Goal: Task Accomplishment & Management: Manage account settings

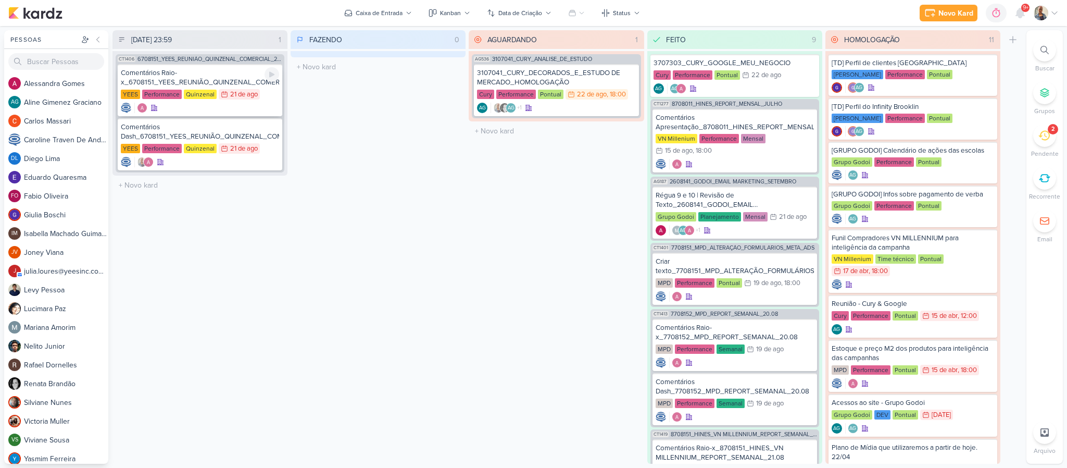
click at [201, 73] on div "Comentários Raio-x_6708151_YEES_REUNIÃO_QUINZENAL_COMERCIAL_20.08" at bounding box center [200, 77] width 158 height 19
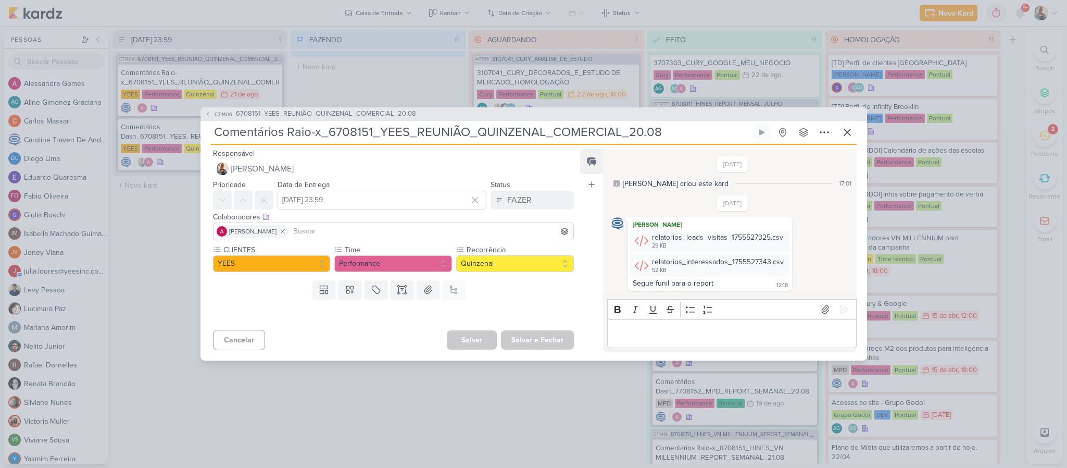
click at [682, 345] on div "Editor editing area: main" at bounding box center [731, 333] width 249 height 29
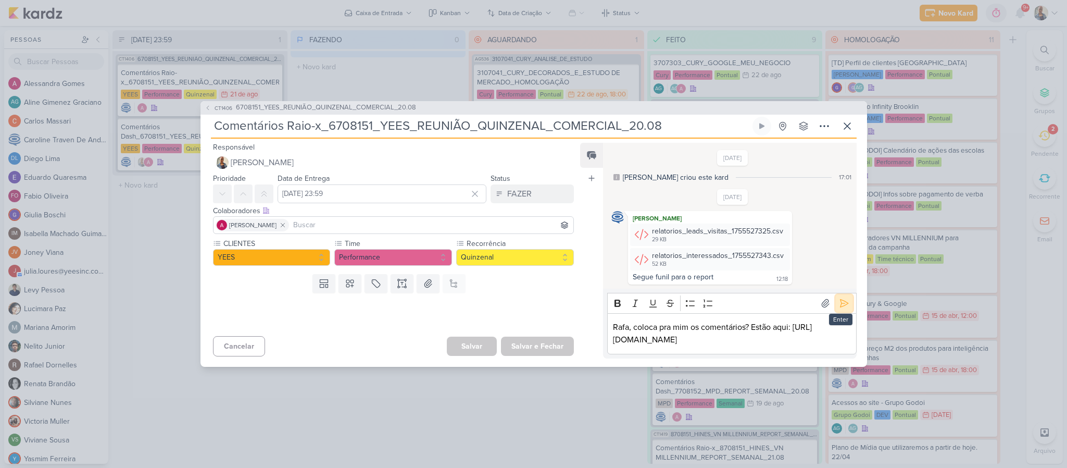
click at [840, 299] on icon at bounding box center [844, 303] width 8 height 8
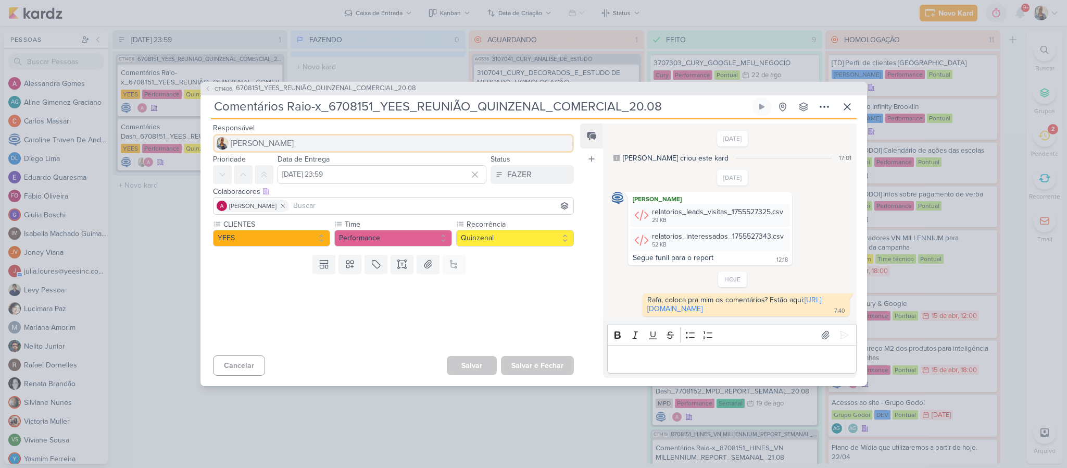
click at [286, 134] on button "[PERSON_NAME]" at bounding box center [393, 143] width 361 height 19
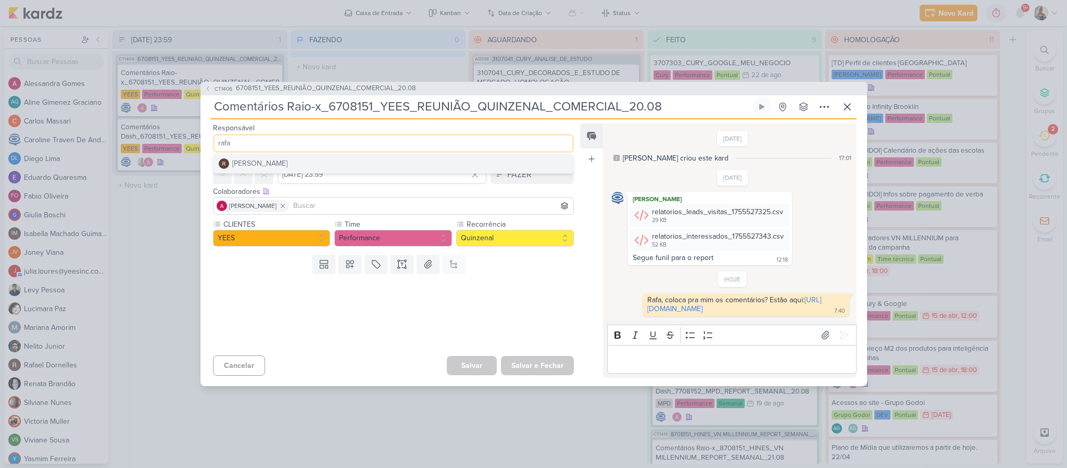
type input "rafa"
click at [264, 158] on div "[PERSON_NAME]" at bounding box center [259, 163] width 55 height 11
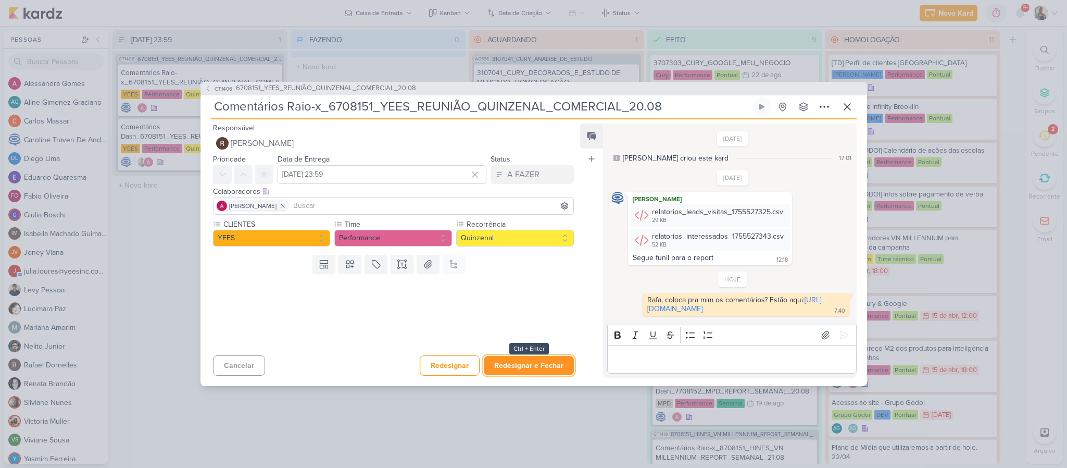
click at [522, 372] on button "Redesignar e Fechar" at bounding box center [529, 365] width 90 height 19
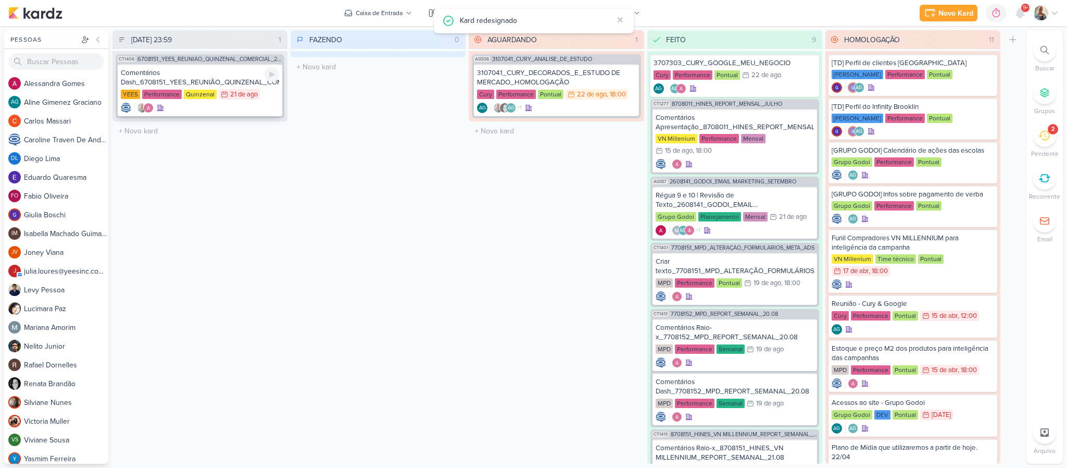
click at [205, 100] on div "YEES Performance Quinzenal 21/8 [DATE]" at bounding box center [200, 94] width 158 height 11
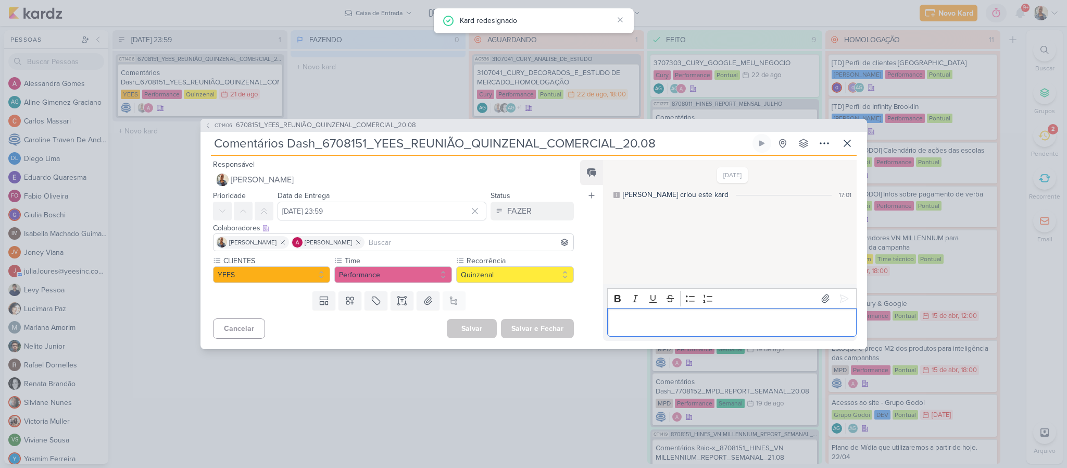
click at [645, 316] on p "Editor editing area: main" at bounding box center [732, 322] width 238 height 12
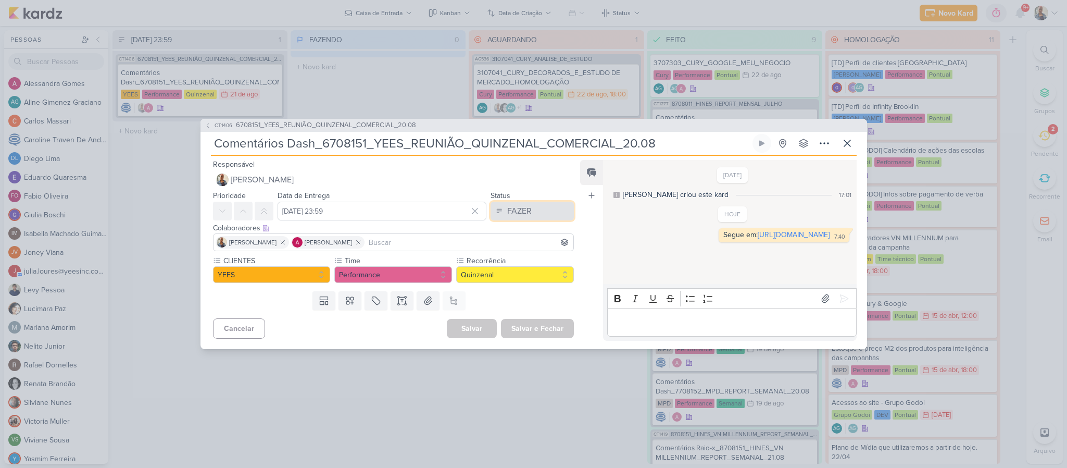
click at [542, 211] on button "FAZER" at bounding box center [531, 210] width 83 height 19
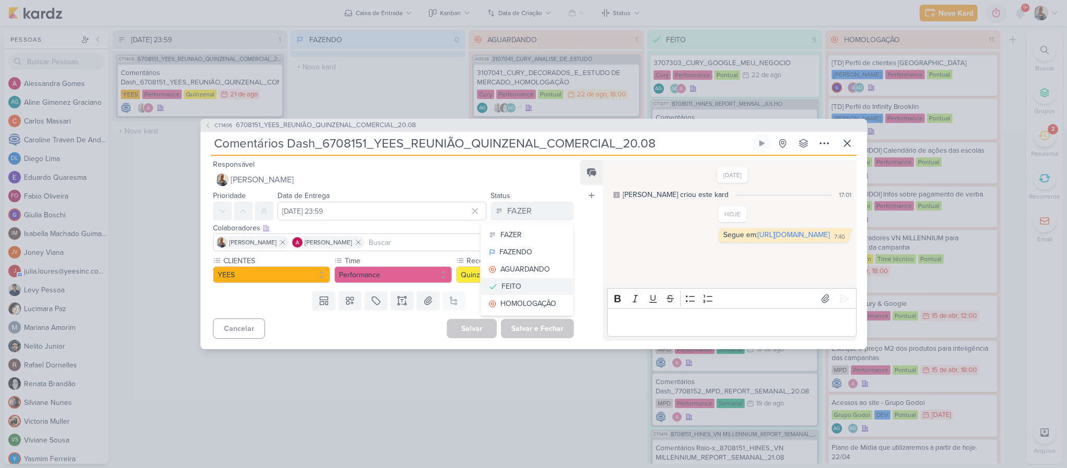
click at [519, 280] on button "FEITO" at bounding box center [527, 285] width 93 height 17
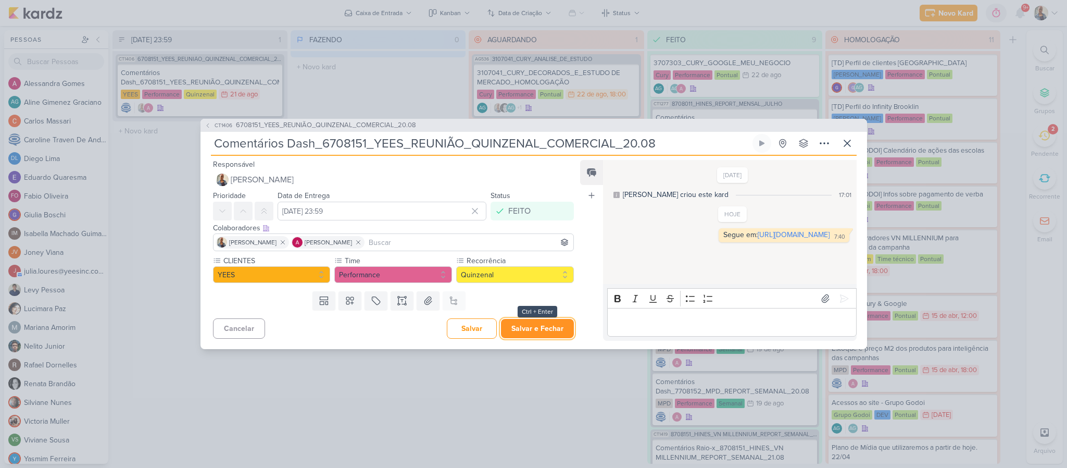
click at [529, 330] on button "Salvar e Fechar" at bounding box center [537, 328] width 73 height 19
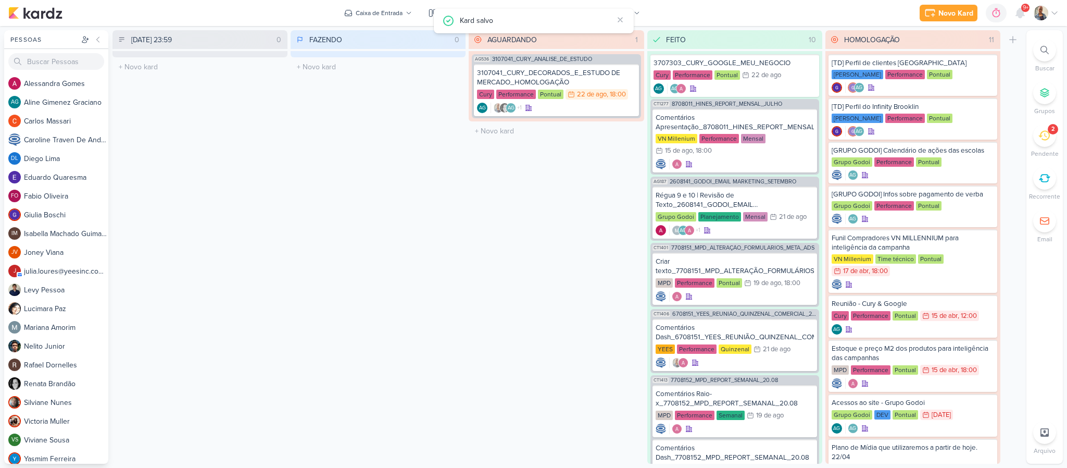
click at [1045, 141] on icon at bounding box center [1043, 135] width 11 height 11
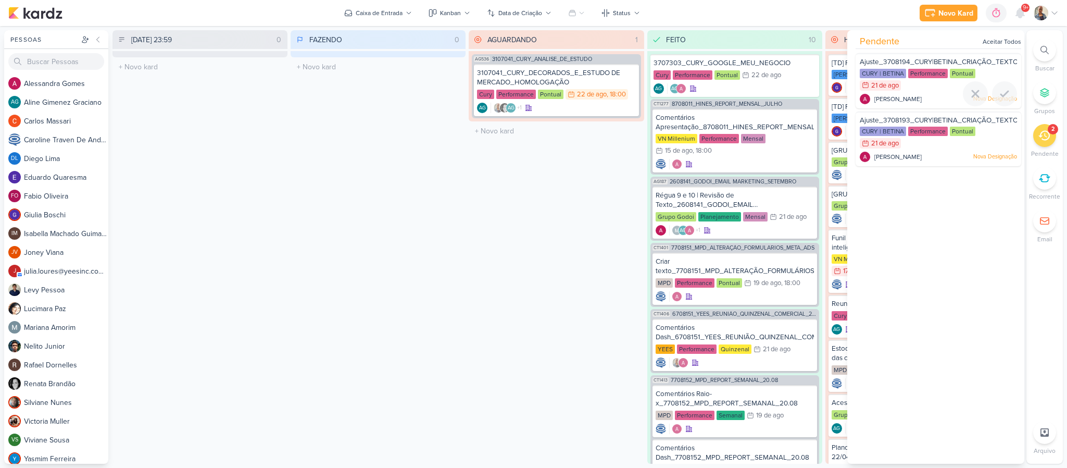
click at [908, 94] on span "[PERSON_NAME]" at bounding box center [897, 98] width 47 height 9
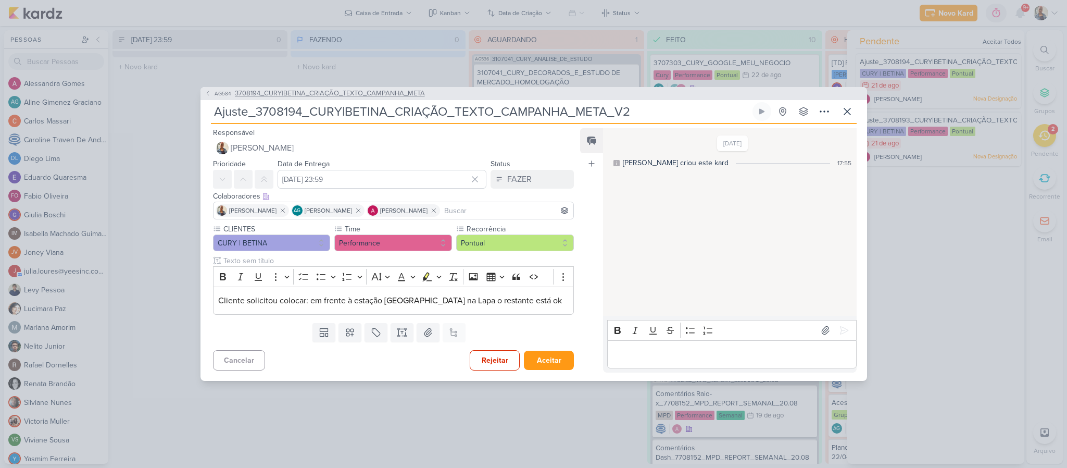
click at [399, 91] on span "3708194_CURY|BETINA_CRIAÇÃO_TEXTO_CAMPANHA_META" at bounding box center [330, 94] width 190 height 10
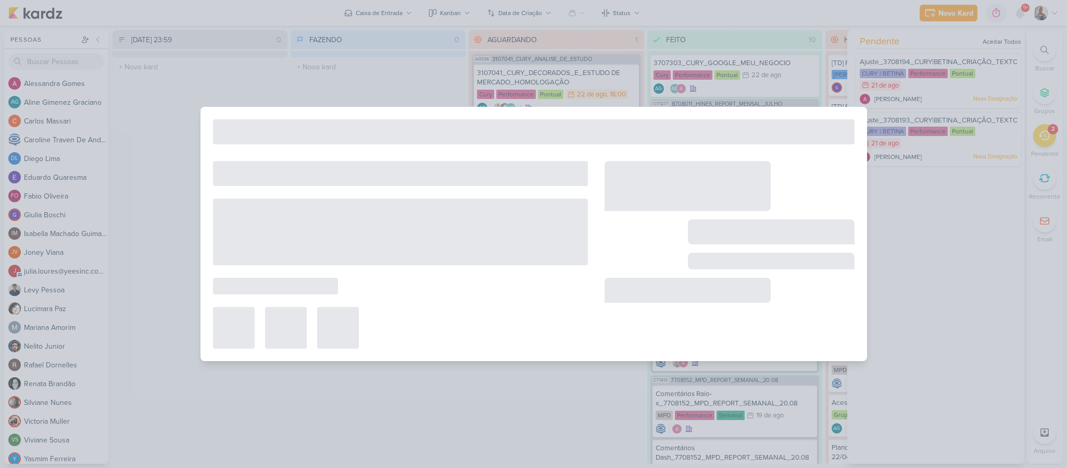
type input "3708194_CURY|BETINA_CRIAÇÃO_TEXTO_CAMPANHA_META"
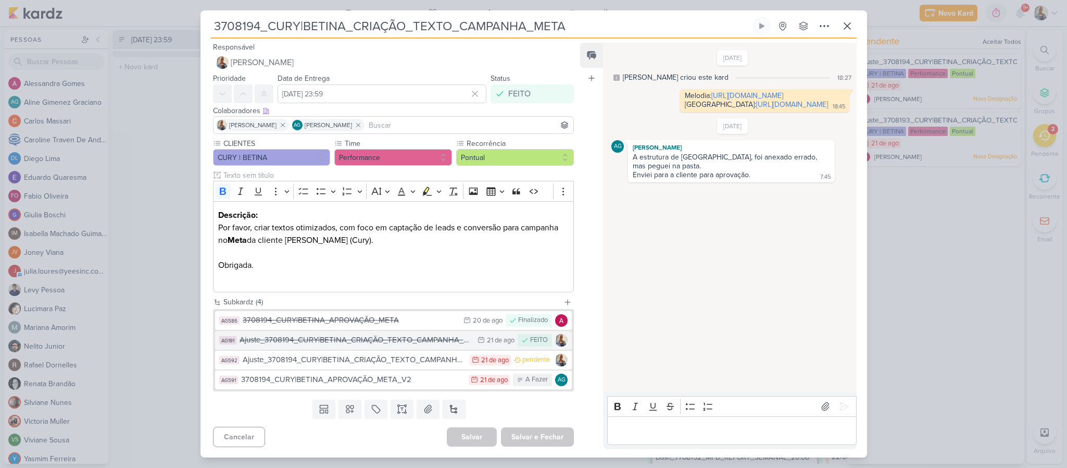
click at [408, 347] on button "AG191 Ajuste_3708194_CURY|BETINA_CRIAÇÃO_TEXTO_CAMPANHA_META 21/8 [DATE] FEITO" at bounding box center [393, 340] width 357 height 19
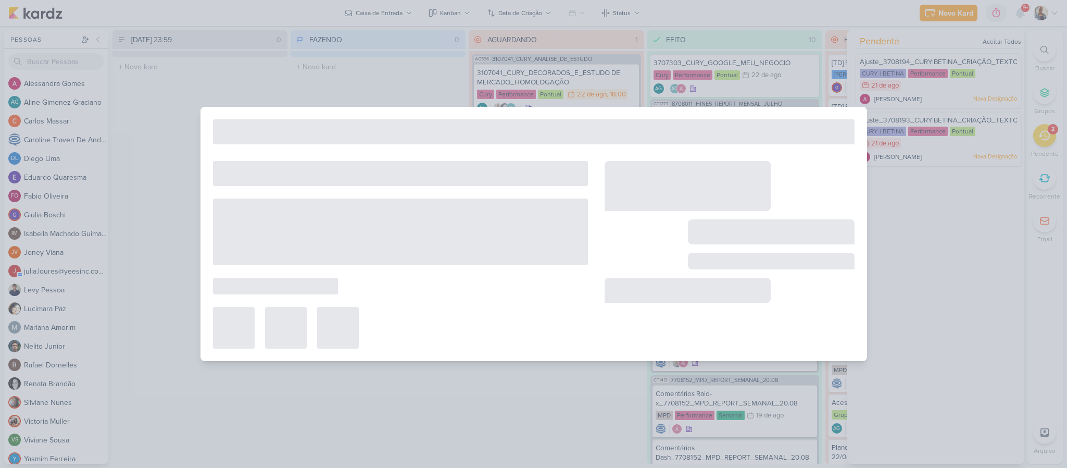
type input "Ajuste_3708194_CURY|BETINA_CRIAÇÃO_TEXTO_CAMPANHA_META"
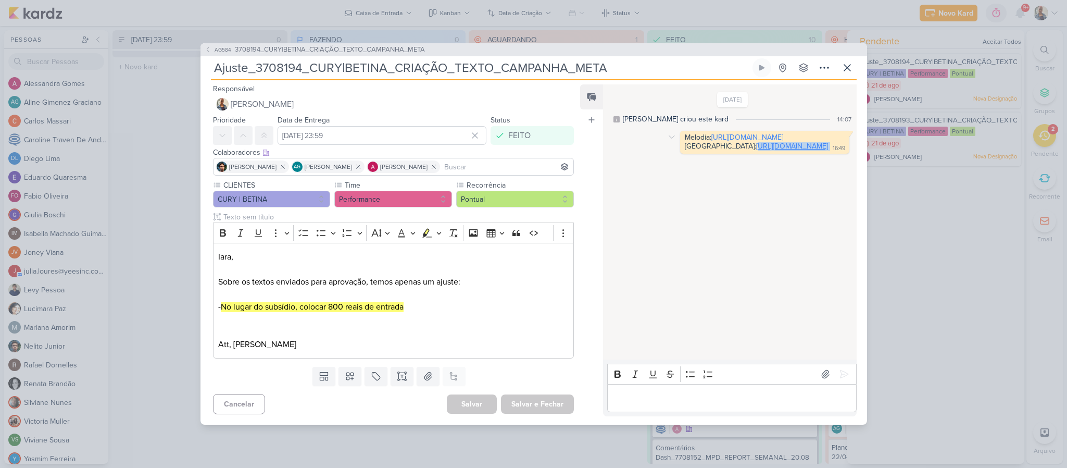
drag, startPoint x: 774, startPoint y: 200, endPoint x: 652, endPoint y: 187, distance: 122.5
click at [682, 152] on div "Melodia: [URL][DOMAIN_NAME] [GEOGRAPHIC_DATA]: [URL][DOMAIN_NAME] 16:49" at bounding box center [764, 142] width 165 height 19
click at [756, 150] on link "[URL][DOMAIN_NAME]" at bounding box center [792, 146] width 72 height 9
click at [272, 47] on span "3708194_CURY|BETINA_CRIAÇÃO_TEXTO_CAMPANHA_META" at bounding box center [330, 50] width 190 height 10
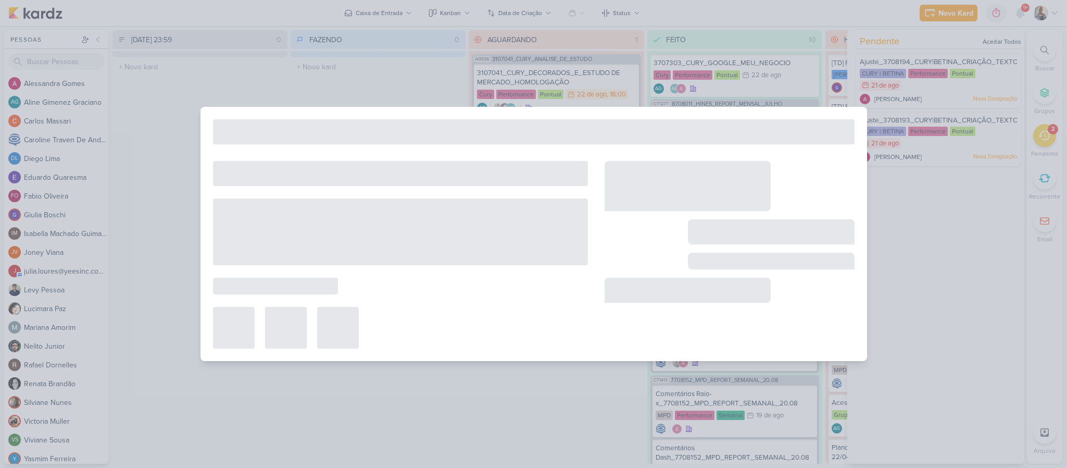
type input "3708194_CURY|BETINA_CRIAÇÃO_TEXTO_CAMPANHA_META"
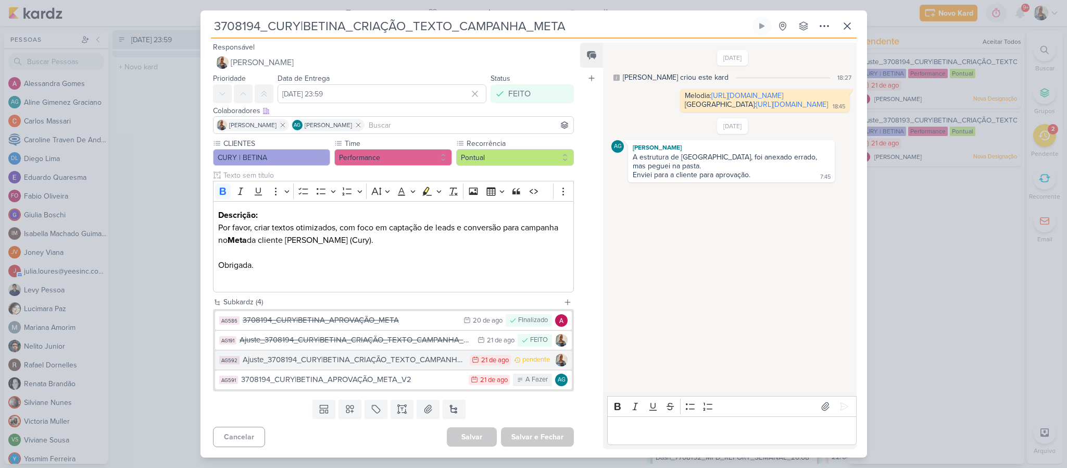
click at [336, 364] on div "Ajuste_3708194_CURY|BETINA_CRIAÇÃO_TEXTO_CAMPANHA_META_V2" at bounding box center [354, 360] width 222 height 12
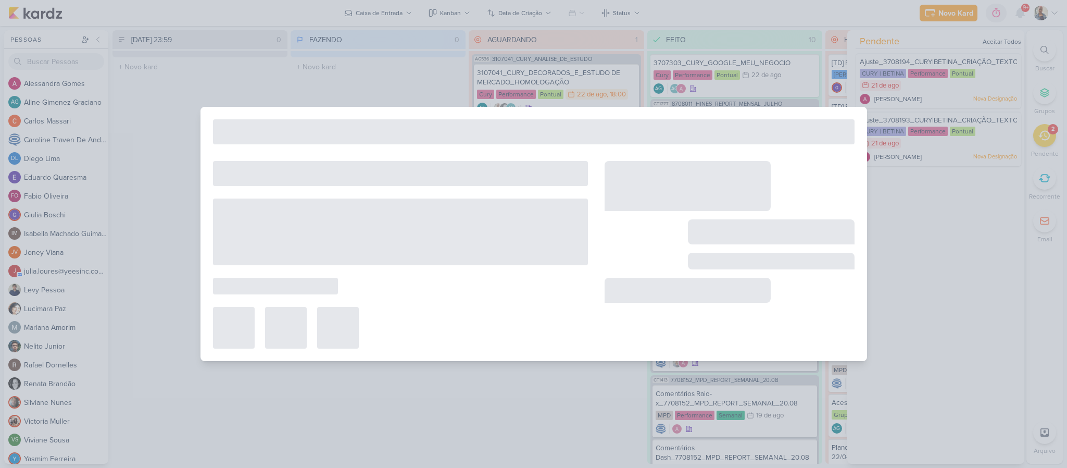
type input "Ajuste_3708194_CURY|BETINA_CRIAÇÃO_TEXTO_CAMPANHA_META_V2"
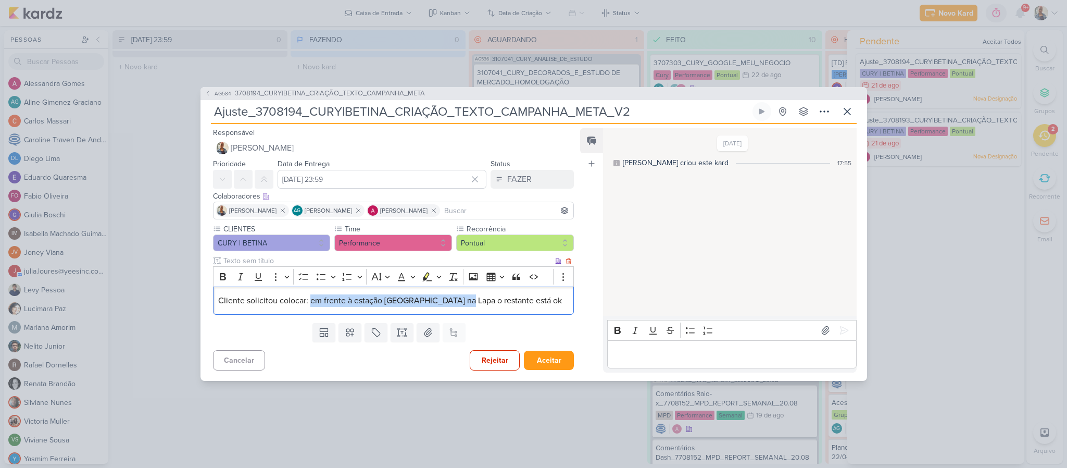
drag, startPoint x: 308, startPoint y: 300, endPoint x: 461, endPoint y: 304, distance: 153.1
click at [461, 304] on span "Cliente solicitou colocar: em frente à estação [GEOGRAPHIC_DATA] na Lapa o rest…" at bounding box center [390, 300] width 344 height 10
copy span "em frente à estação [GEOGRAPHIC_DATA]"
click at [654, 348] on p "Editor editing area: main" at bounding box center [732, 354] width 238 height 12
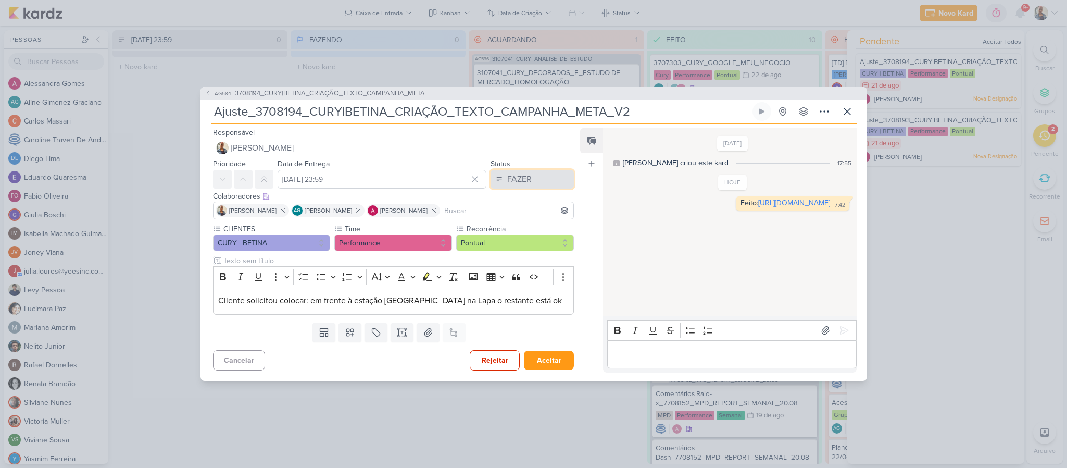
click at [498, 182] on button "FAZER" at bounding box center [531, 179] width 83 height 19
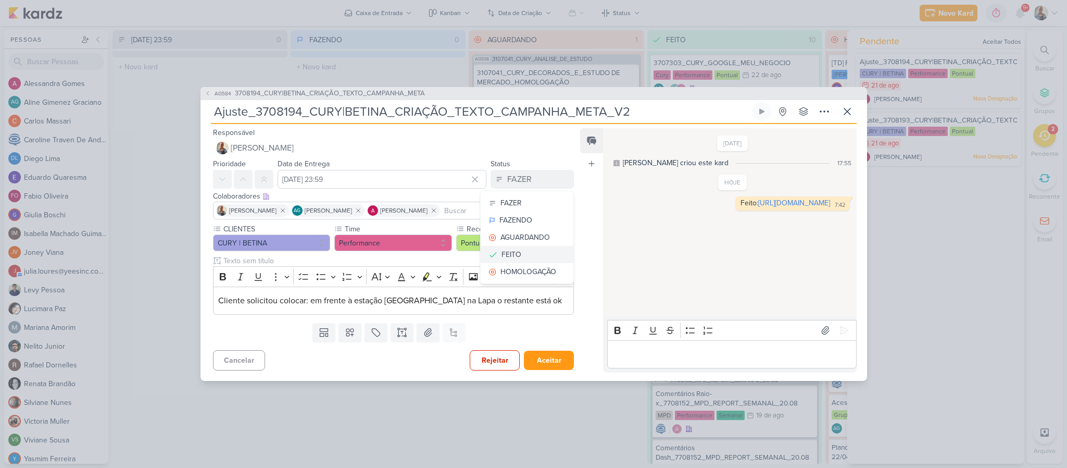
click at [519, 246] on button "FEITO" at bounding box center [527, 254] width 93 height 17
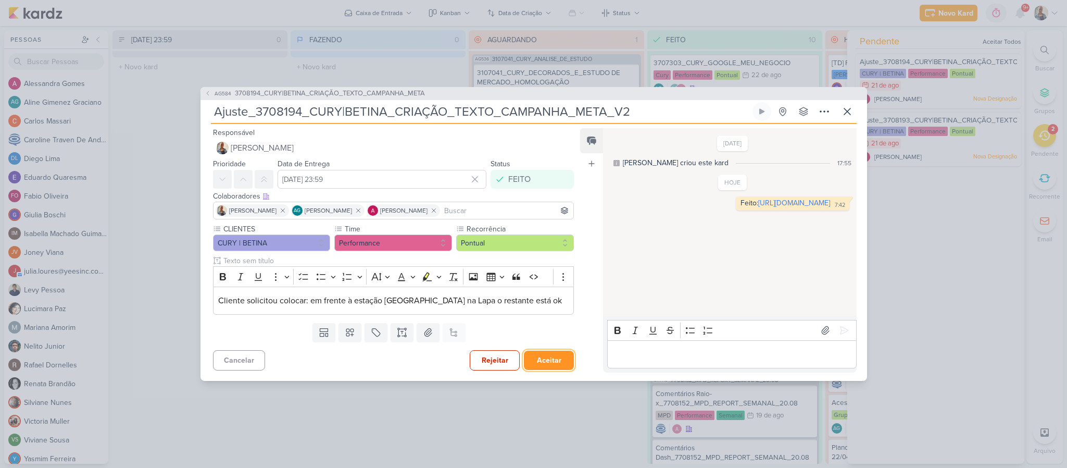
click at [550, 353] on button "Aceitar" at bounding box center [549, 359] width 50 height 19
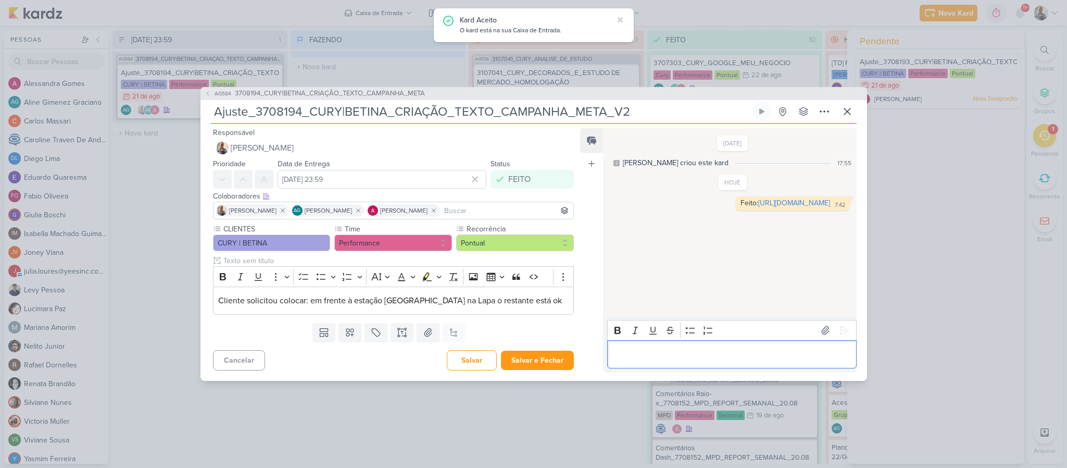
click at [663, 360] on p "Editor editing area: main" at bounding box center [732, 354] width 238 height 12
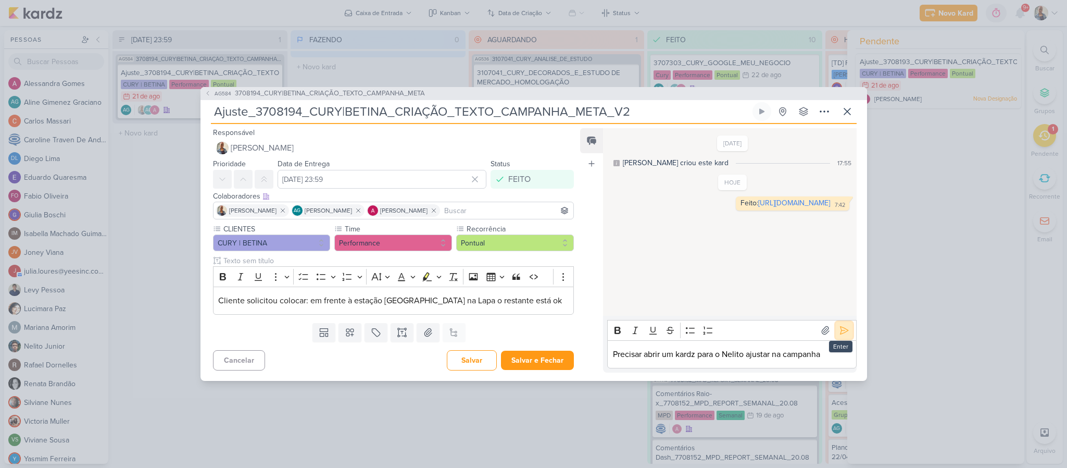
click at [843, 326] on icon at bounding box center [844, 330] width 10 height 10
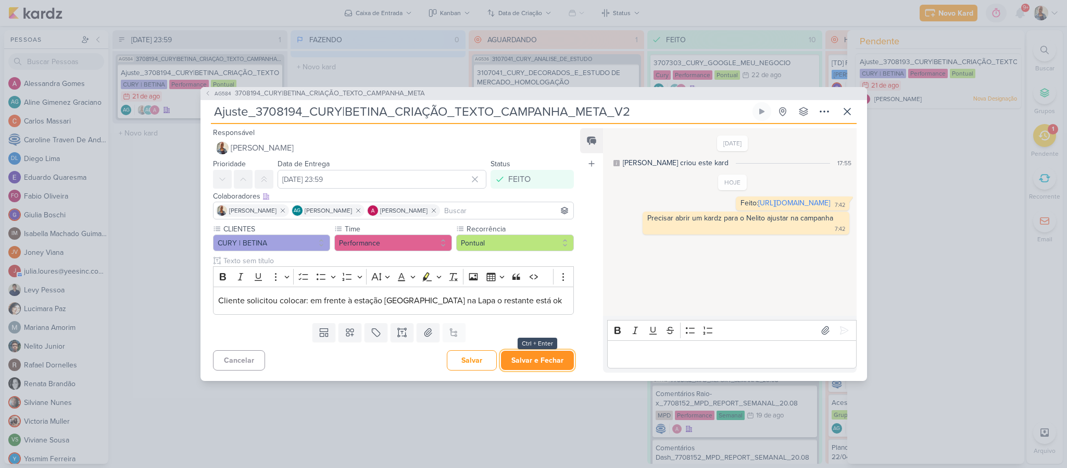
click at [535, 352] on button "Salvar e Fechar" at bounding box center [537, 359] width 73 height 19
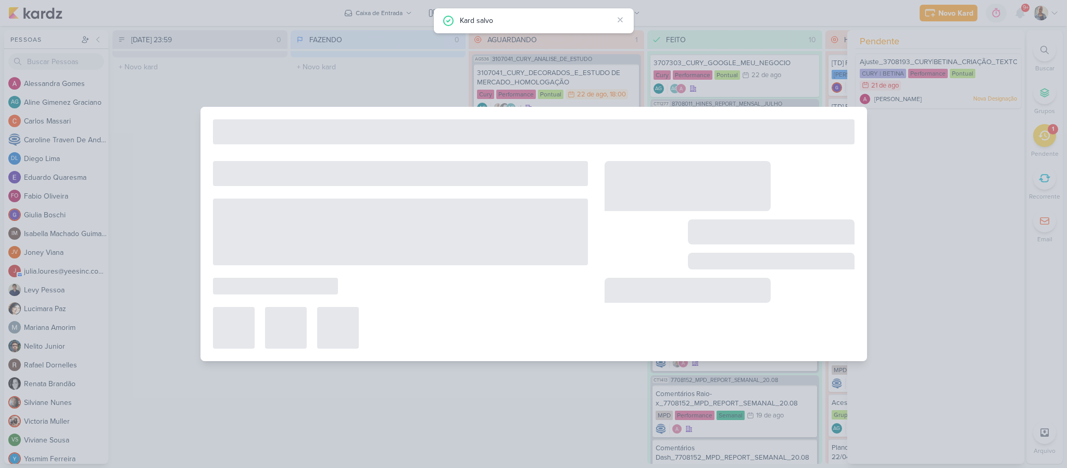
type input "3708194_CURY|BETINA_CRIAÇÃO_TEXTO_CAMPANHA_META"
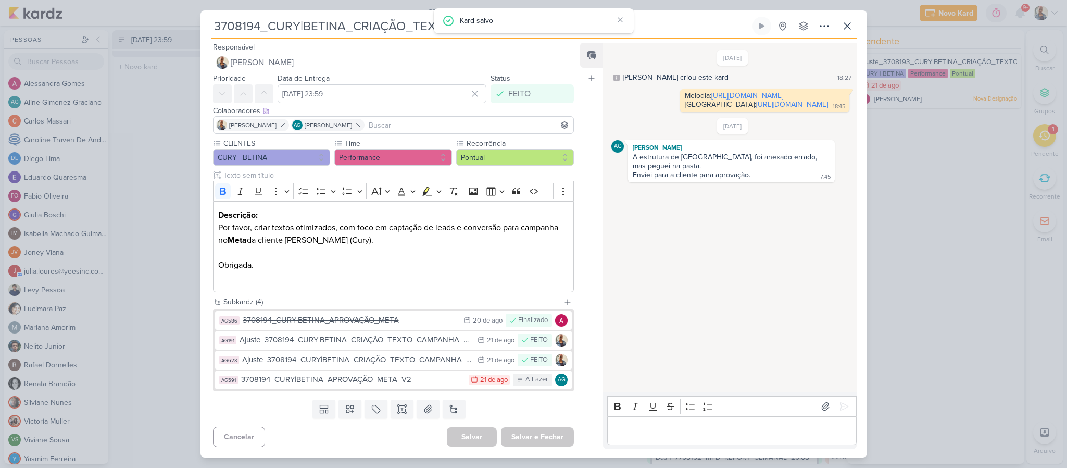
click at [837, 12] on div "3708194_CURY|BETINA_CRIAÇÃO_TEXTO_CAMPANHA_META Criado por [PERSON_NAME]" at bounding box center [533, 233] width 666 height 446
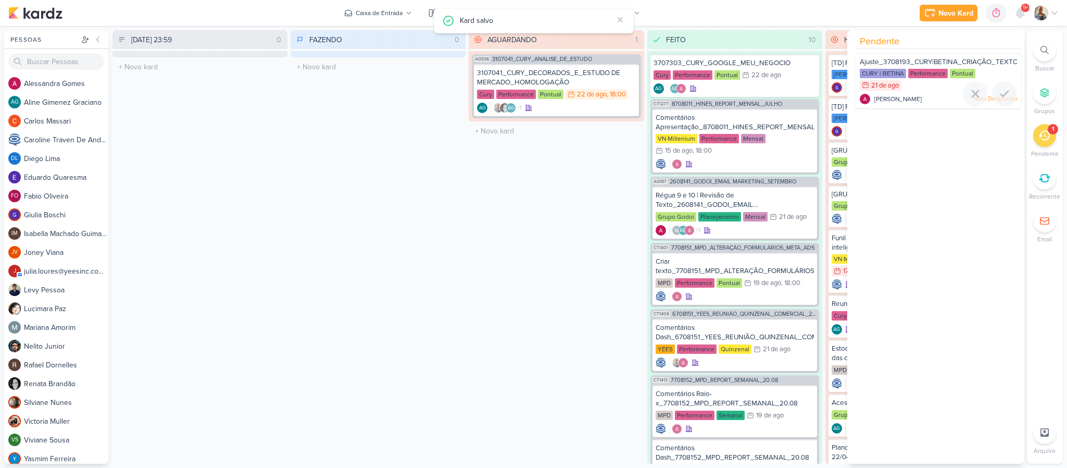
click at [920, 90] on div "CURY | BETINA Performance Pontual 21/8 [DATE]" at bounding box center [938, 80] width 157 height 23
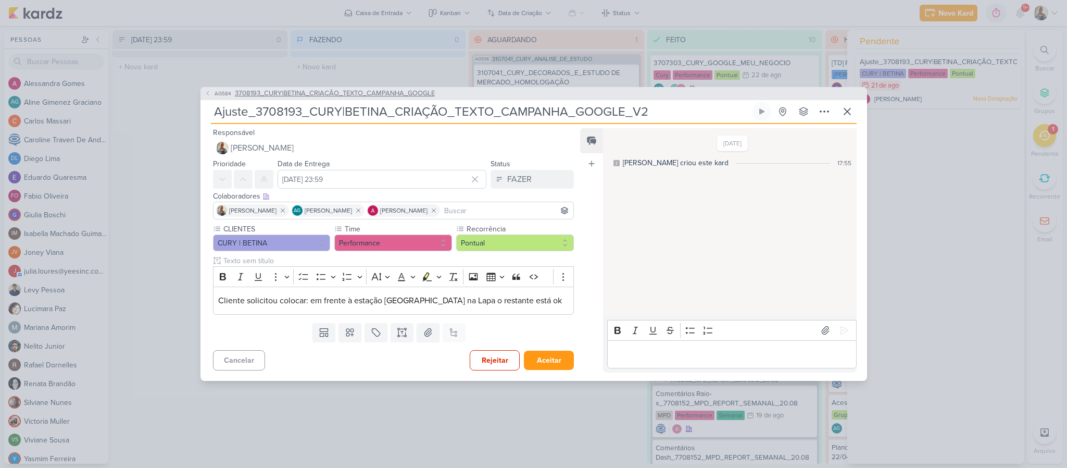
click at [304, 94] on span "3708193_CURY|BETINA_CRIAÇÃO_TEXTO_CAMPANHA_GOOGLE" at bounding box center [335, 94] width 200 height 10
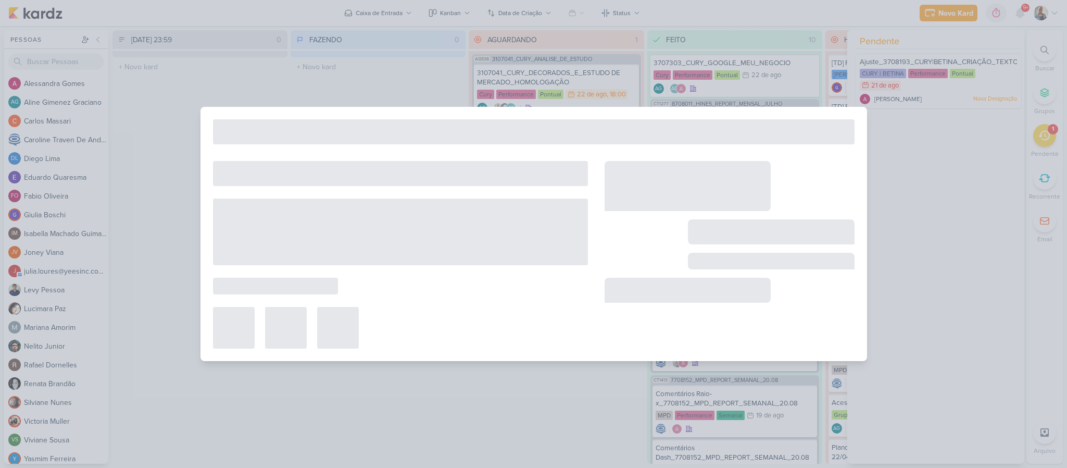
type input "3708193_CURY|BETINA_CRIAÇÃO_TEXTO_CAMPANHA_GOOGLE"
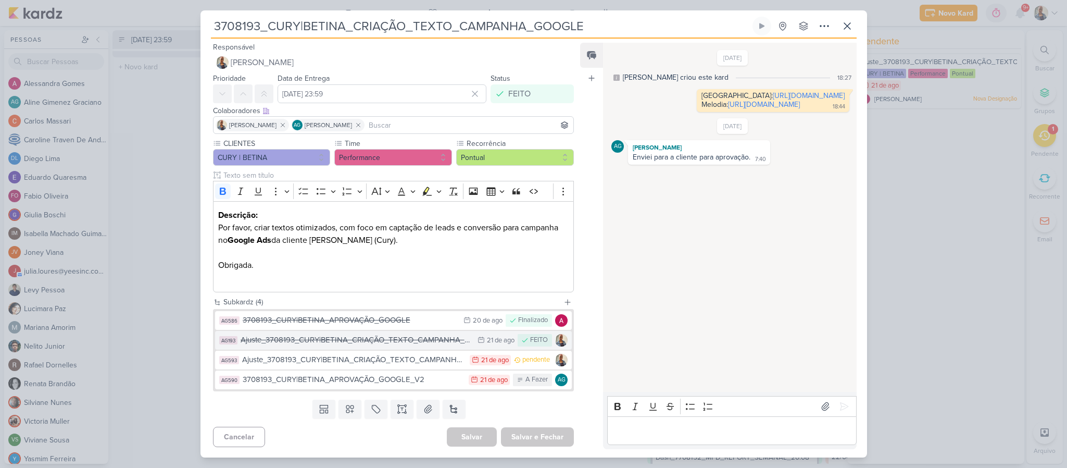
click at [362, 340] on div "Ajuste_3708193_CURY|BETINA_CRIAÇÃO_TEXTO_CAMPANHA_GOOGLE" at bounding box center [357, 340] width 232 height 12
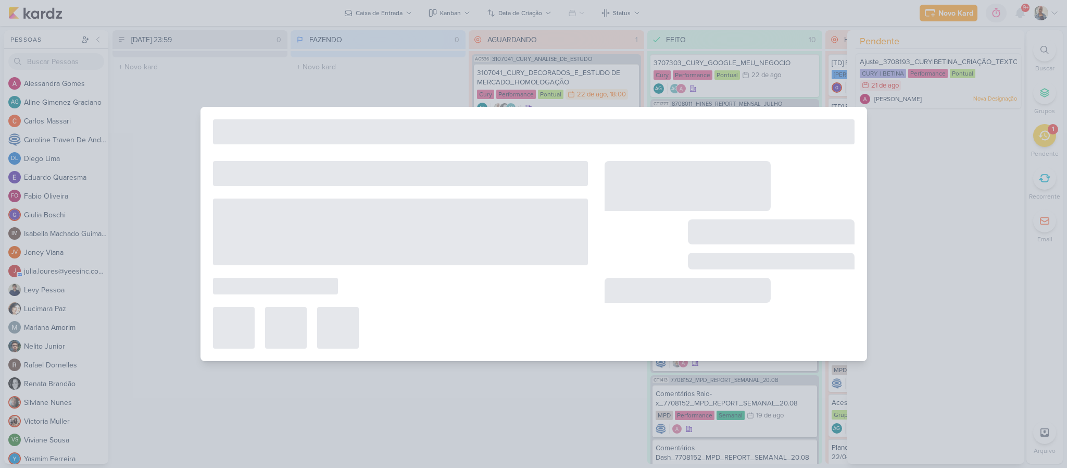
type input "Ajuste_3708193_CURY|BETINA_CRIAÇÃO_TEXTO_CAMPANHA_GOOGLE"
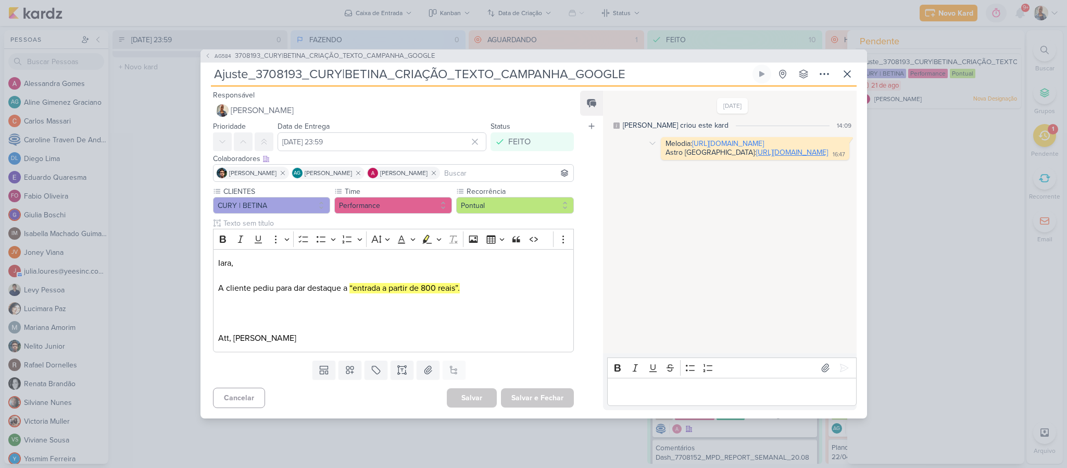
click at [756, 157] on link "[URL][DOMAIN_NAME]" at bounding box center [792, 152] width 72 height 9
click at [297, 58] on span "3708193_CURY|BETINA_CRIAÇÃO_TEXTO_CAMPANHA_GOOGLE" at bounding box center [335, 56] width 200 height 10
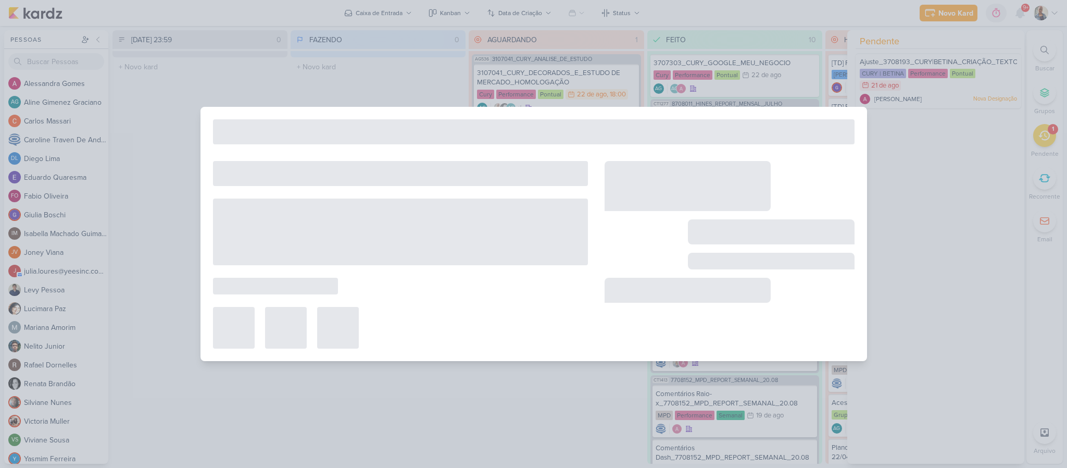
type input "3708193_CURY|BETINA_CRIAÇÃO_TEXTO_CAMPANHA_GOOGLE"
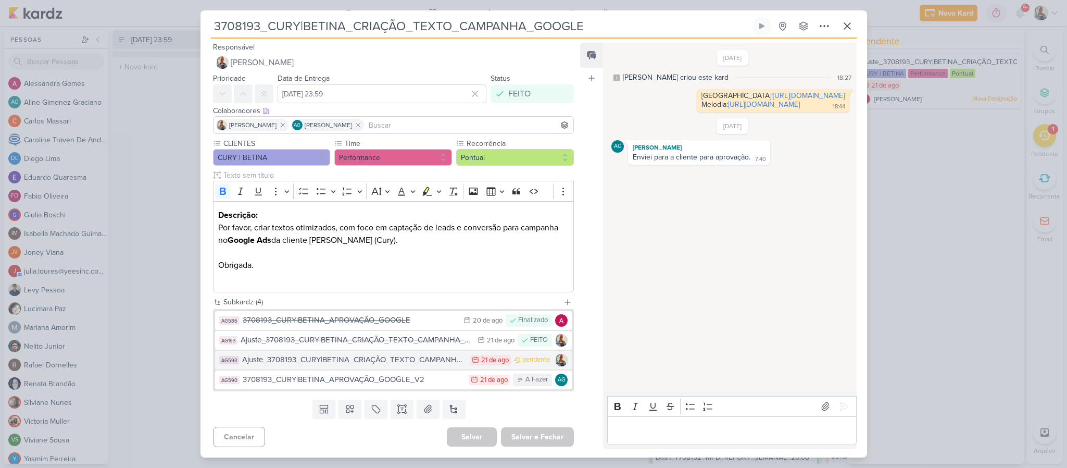
click at [347, 361] on div "Ajuste_3708193_CURY|BETINA_CRIAÇÃO_TEXTO_CAMPANHA_GOOGLE_V2" at bounding box center [353, 360] width 223 height 12
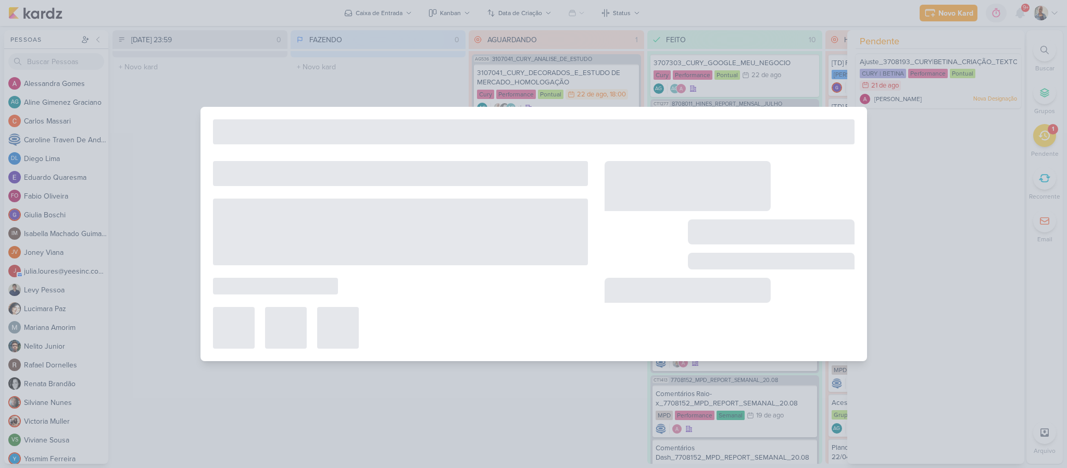
type input "Ajuste_3708193_CURY|BETINA_CRIAÇÃO_TEXTO_CAMPANHA_GOOGLE_V2"
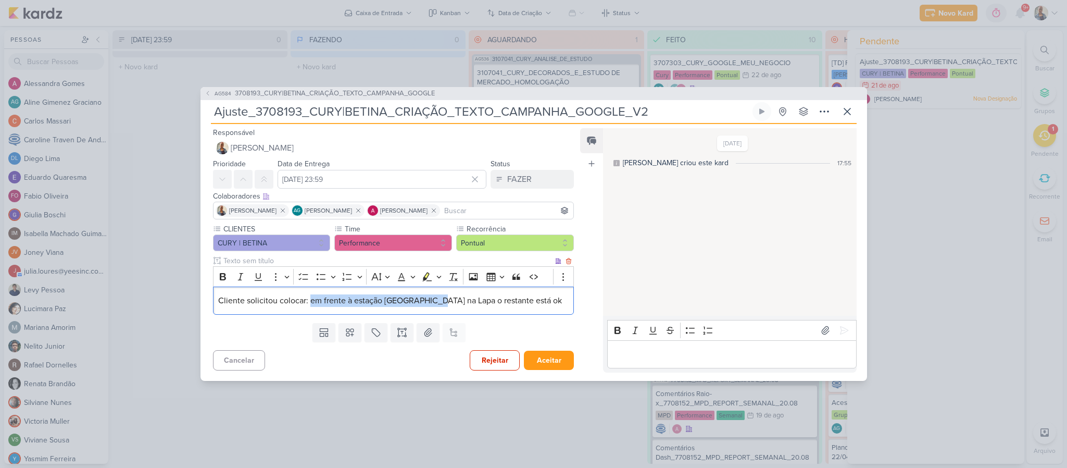
drag, startPoint x: 311, startPoint y: 297, endPoint x: 435, endPoint y: 303, distance: 124.1
click at [435, 303] on span "Cliente solicitou colocar: em frente à estação [GEOGRAPHIC_DATA] na Lapa o rest…" at bounding box center [390, 300] width 344 height 10
copy span "em frente à [GEOGRAPHIC_DATA]"
click at [736, 358] on p "Editor editing area: main" at bounding box center [732, 354] width 238 height 12
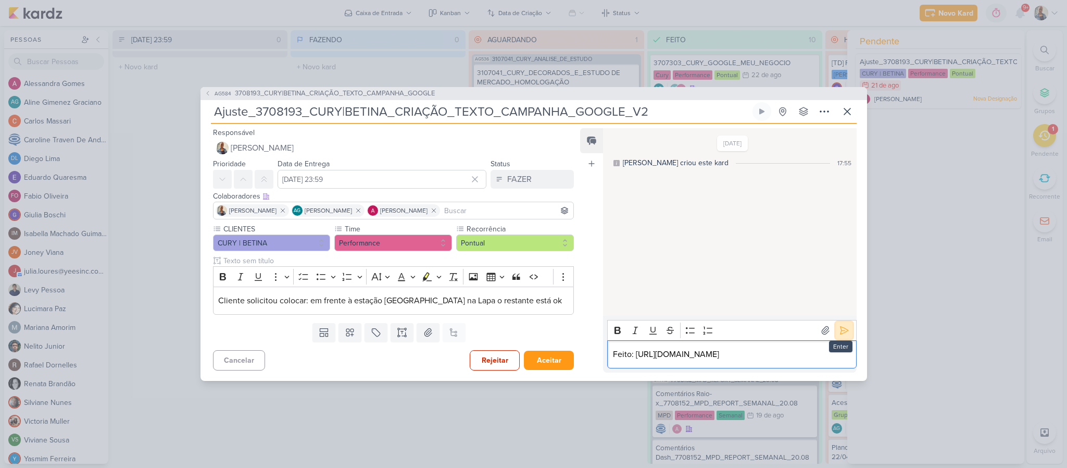
click at [836, 322] on button at bounding box center [844, 330] width 17 height 17
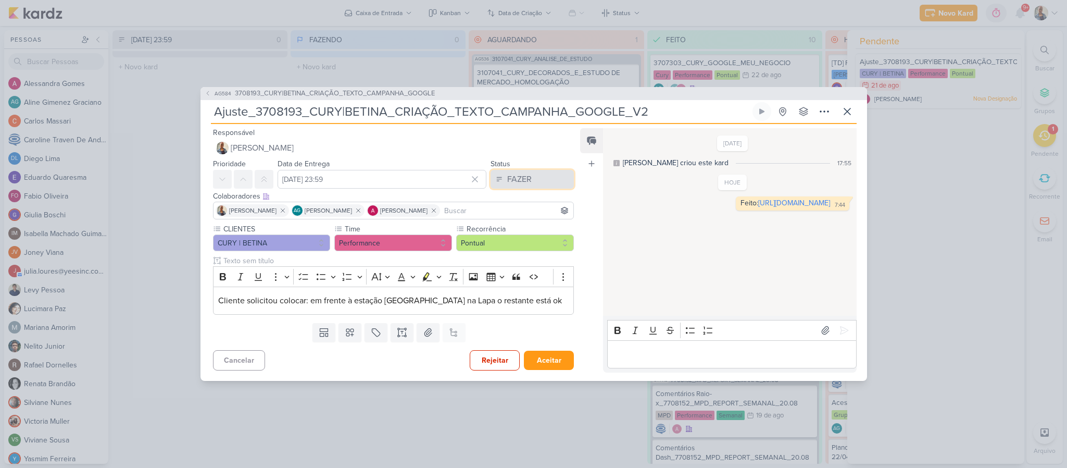
click at [501, 171] on button "FAZER" at bounding box center [531, 179] width 83 height 19
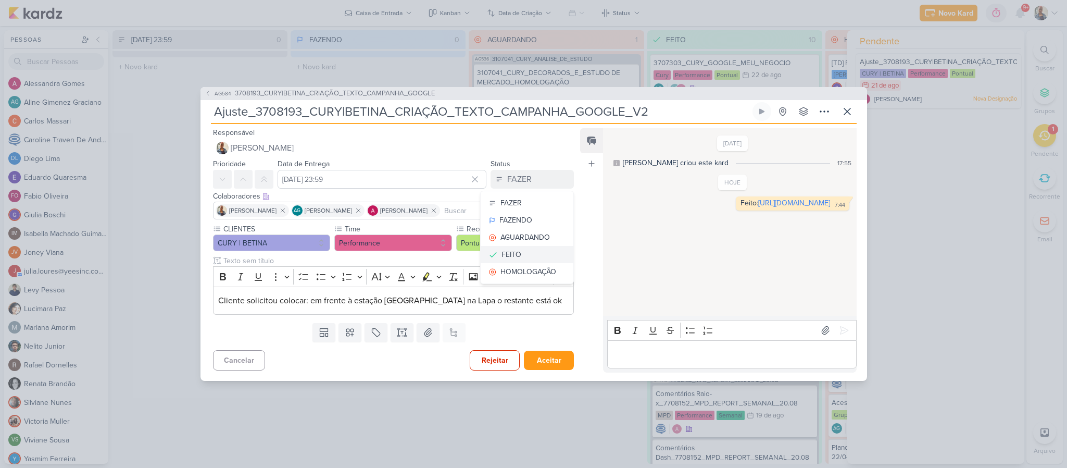
click at [515, 250] on div "FEITO" at bounding box center [511, 254] width 20 height 11
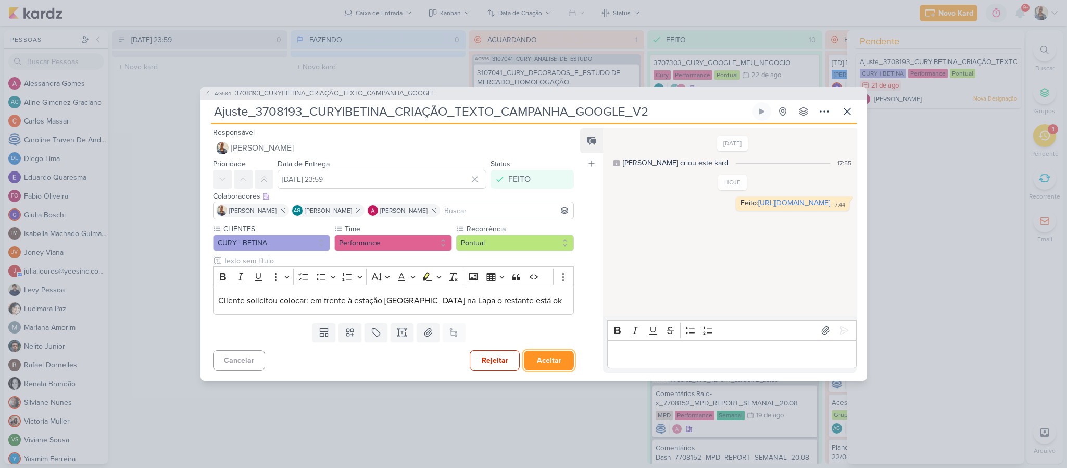
click at [548, 355] on button "Aceitar" at bounding box center [549, 359] width 50 height 19
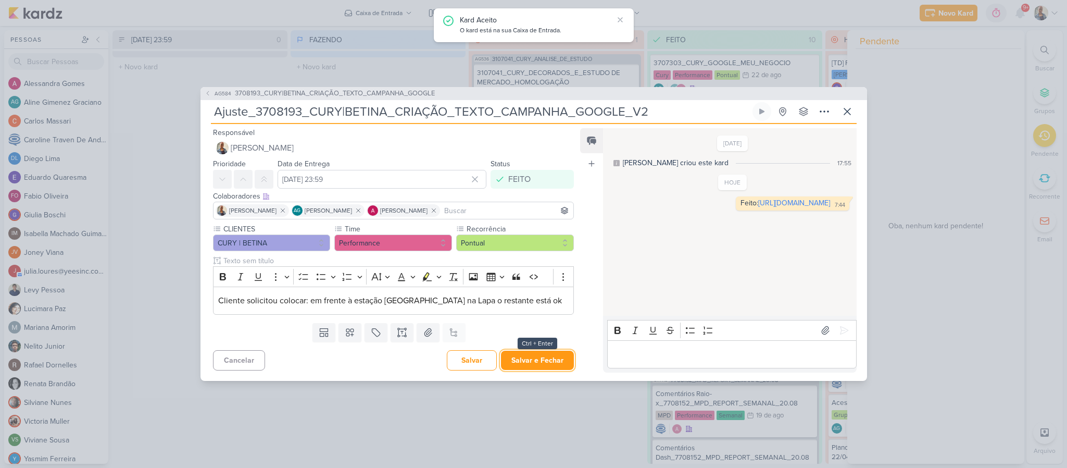
click at [548, 355] on button "Salvar e Fechar" at bounding box center [537, 359] width 73 height 19
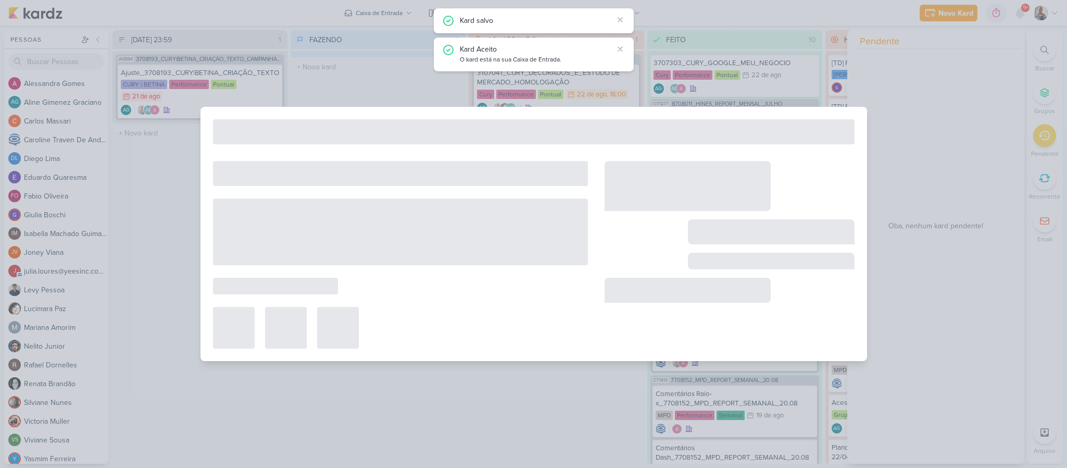
type input "3708193_CURY|BETINA_CRIAÇÃO_TEXTO_CAMPANHA_GOOGLE"
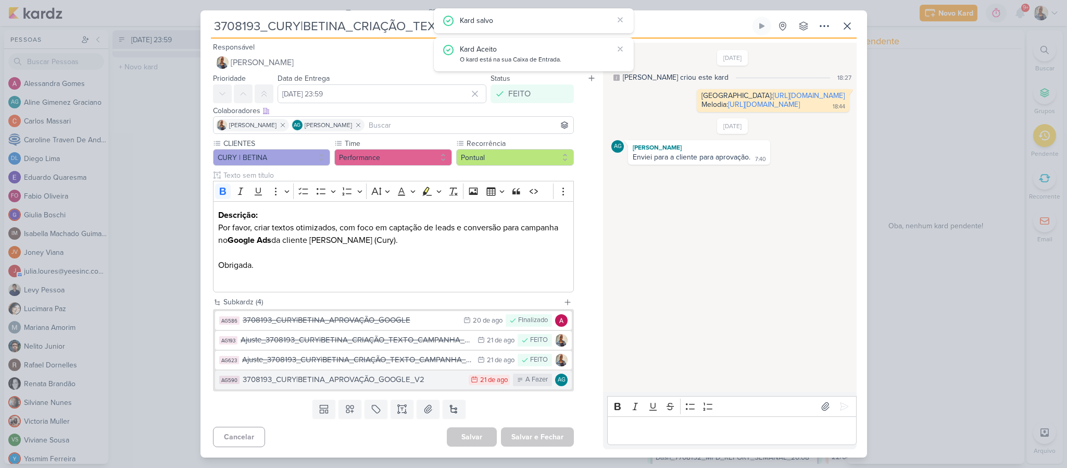
click at [387, 378] on div "3708193_CURY|BETINA_APROVAÇÃO_GOOGLE_V2" at bounding box center [353, 379] width 221 height 12
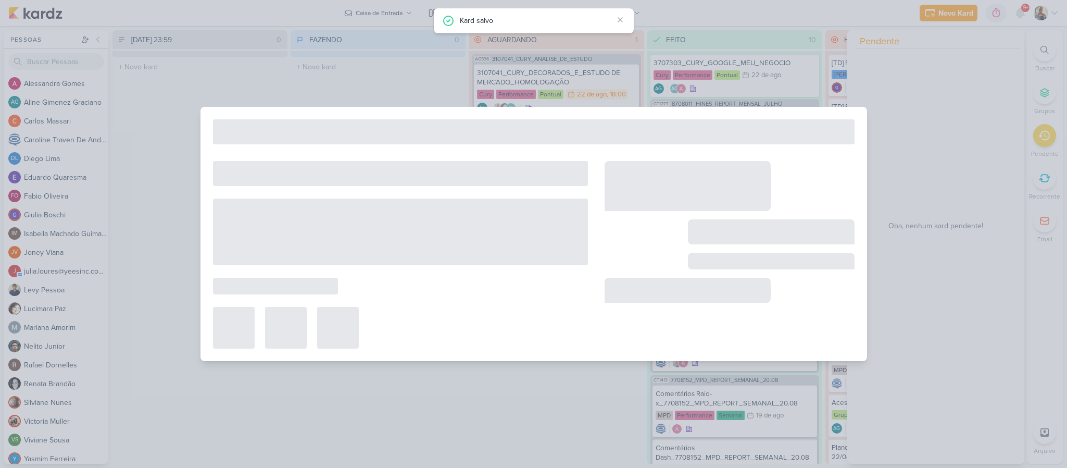
type input "3708193_CURY|BETINA_APROVAÇÃO_GOOGLE_V2"
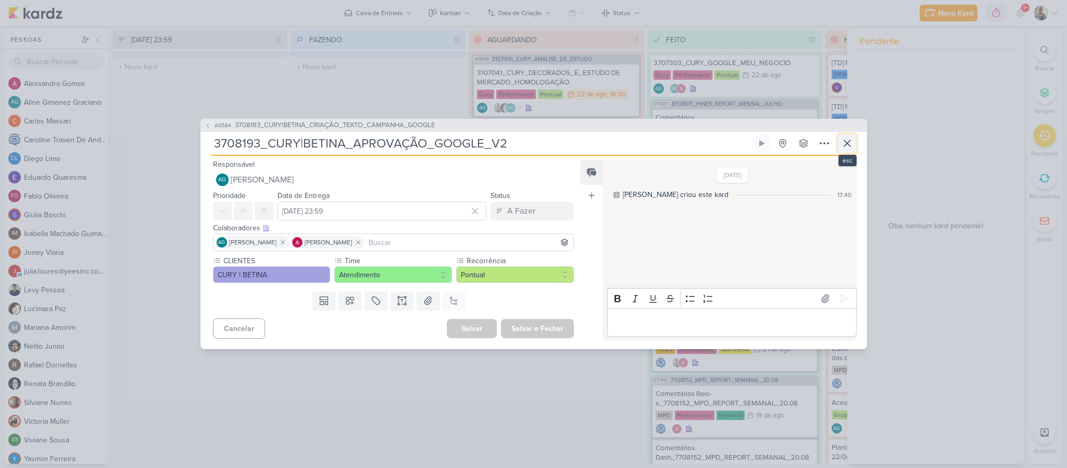
click at [847, 142] on icon at bounding box center [847, 143] width 12 height 12
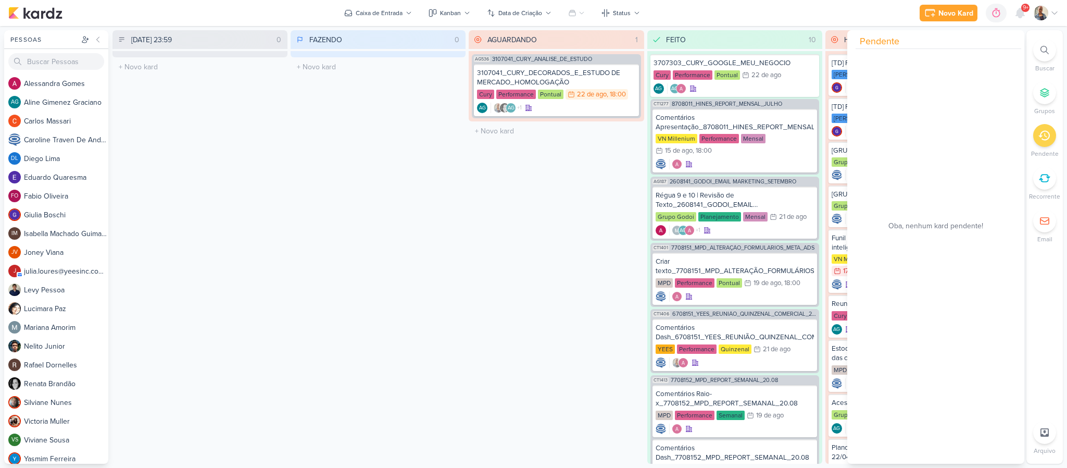
click at [518, 322] on div "AGUARDANDO 1 Mover Para Esquerda Mover Para Direita [GEOGRAPHIC_DATA] AG536 310…" at bounding box center [556, 246] width 175 height 433
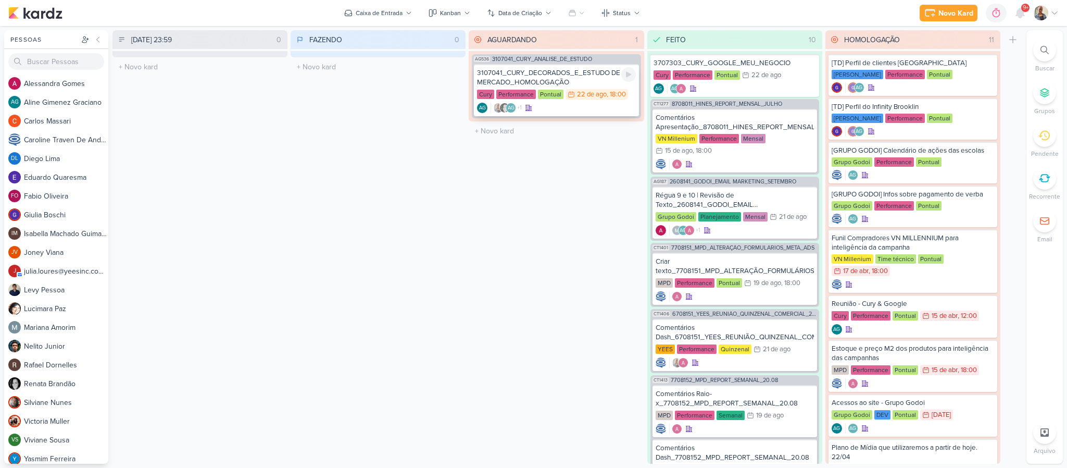
click at [554, 73] on div "3107041_CURY_DECORADOS_E_ESTUDO DE MERCADO_HOMOLOGAÇÃO" at bounding box center [556, 77] width 158 height 19
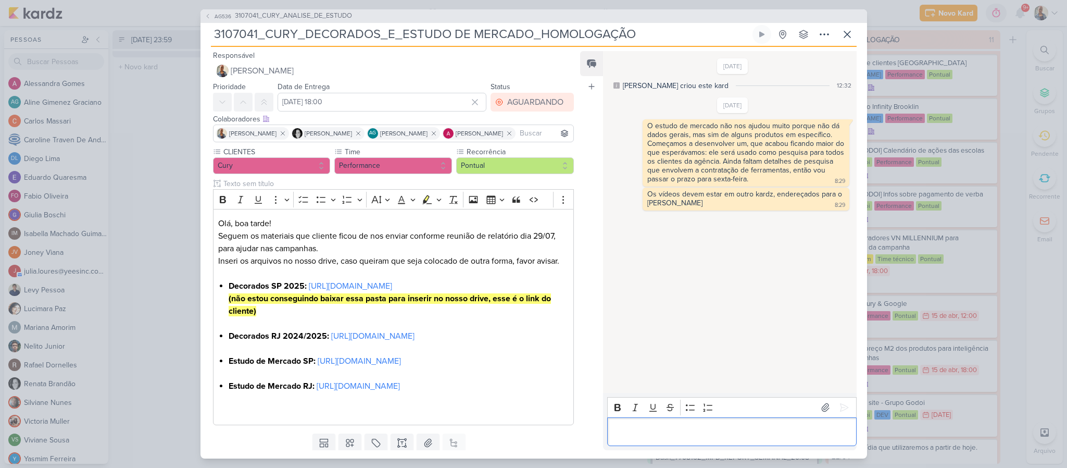
click at [688, 438] on div "Editor editing area: main" at bounding box center [731, 431] width 249 height 29
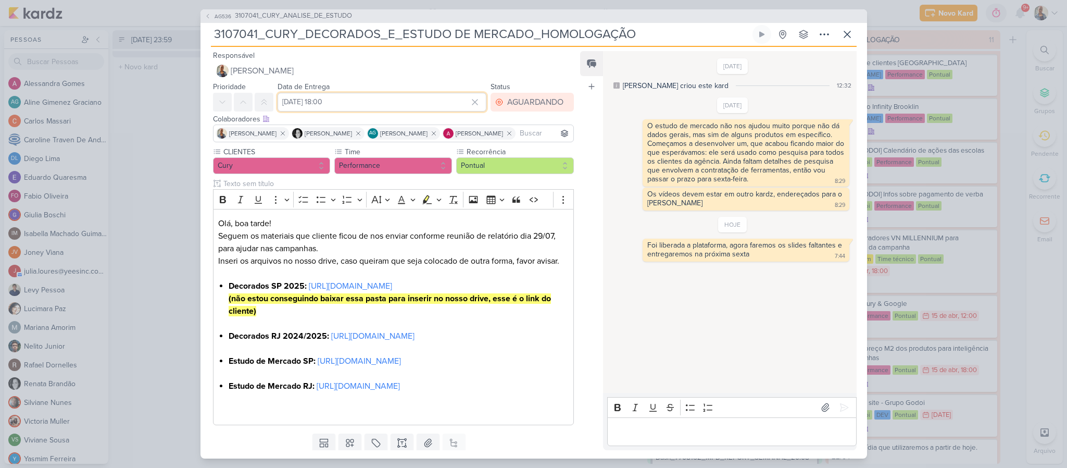
click at [419, 108] on input "[DATE] 18:00" at bounding box center [381, 102] width 209 height 19
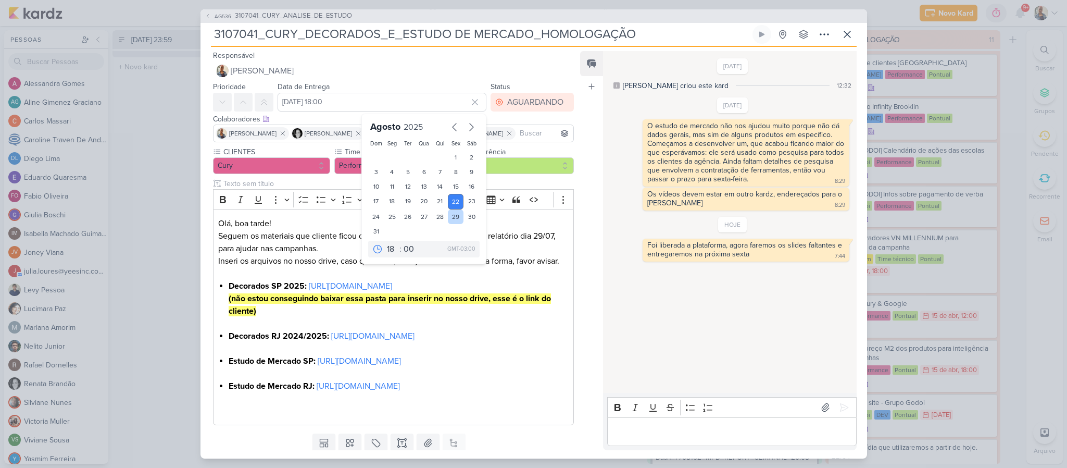
click at [450, 217] on div "29" at bounding box center [456, 216] width 16 height 15
type input "[DATE] 18:00"
click at [586, 250] on div "Feed Atrelar email Solte o email para atrelar ao kard" at bounding box center [591, 250] width 23 height 399
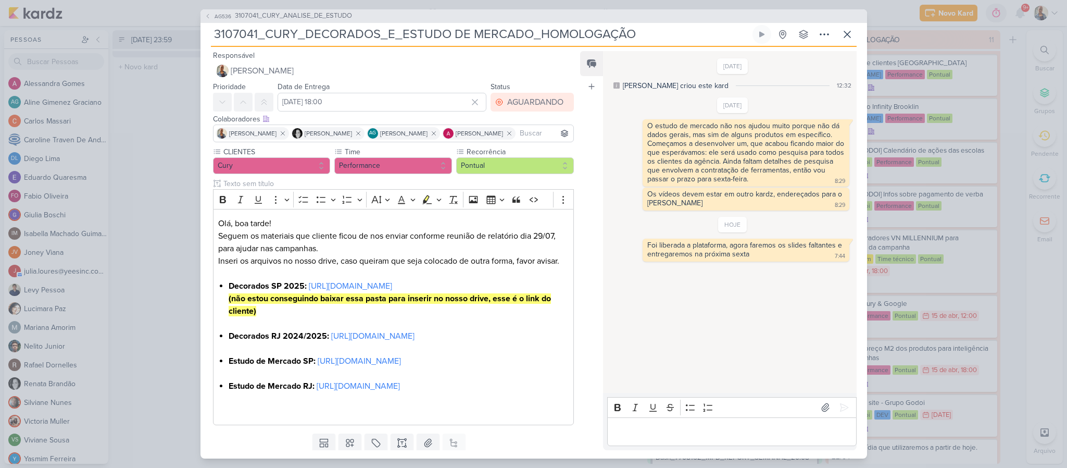
drag, startPoint x: 578, startPoint y: 237, endPoint x: 573, endPoint y: 355, distance: 117.3
click at [573, 355] on div "Responsável [PERSON_NAME] Nenhum contato encontrado create new contact Novo Con…" at bounding box center [533, 252] width 666 height 411
drag, startPoint x: 573, startPoint y: 355, endPoint x: 573, endPoint y: 425, distance: 70.3
click at [573, 425] on div "CLIENTES Cury Time" at bounding box center [389, 287] width 378 height 283
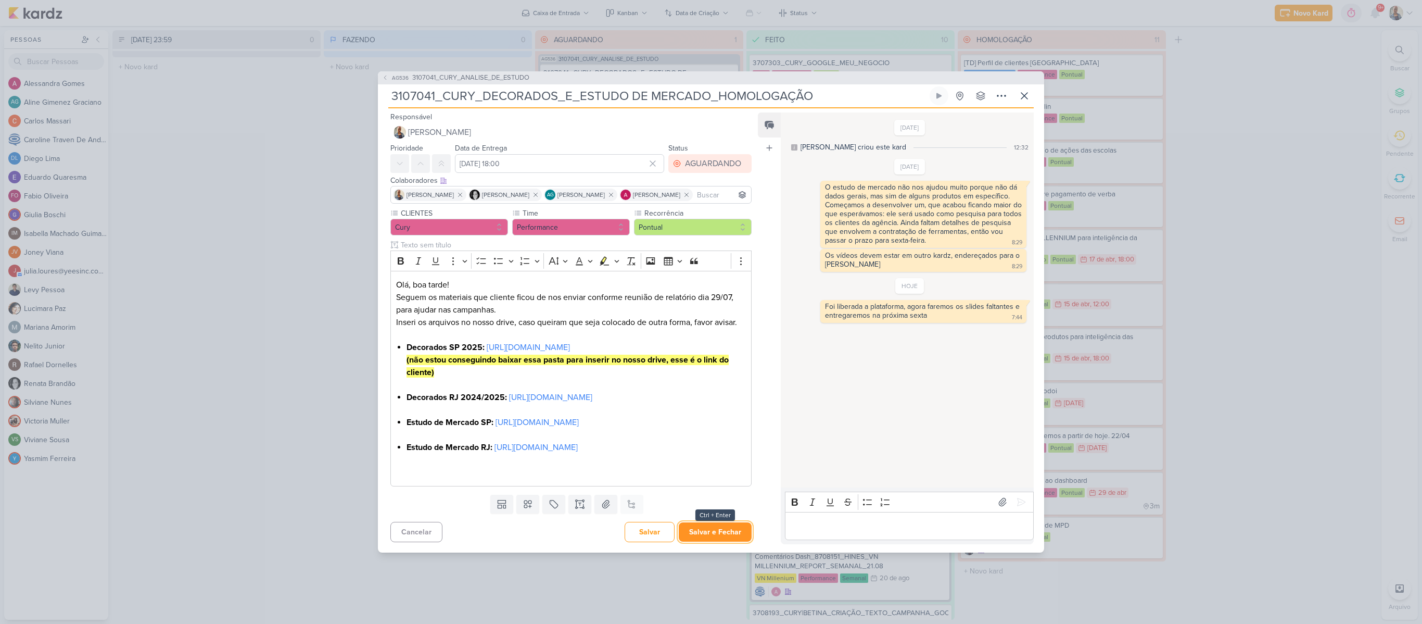
click at [715, 467] on button "Salvar e Fechar" at bounding box center [715, 531] width 73 height 19
